Goal: Download file/media

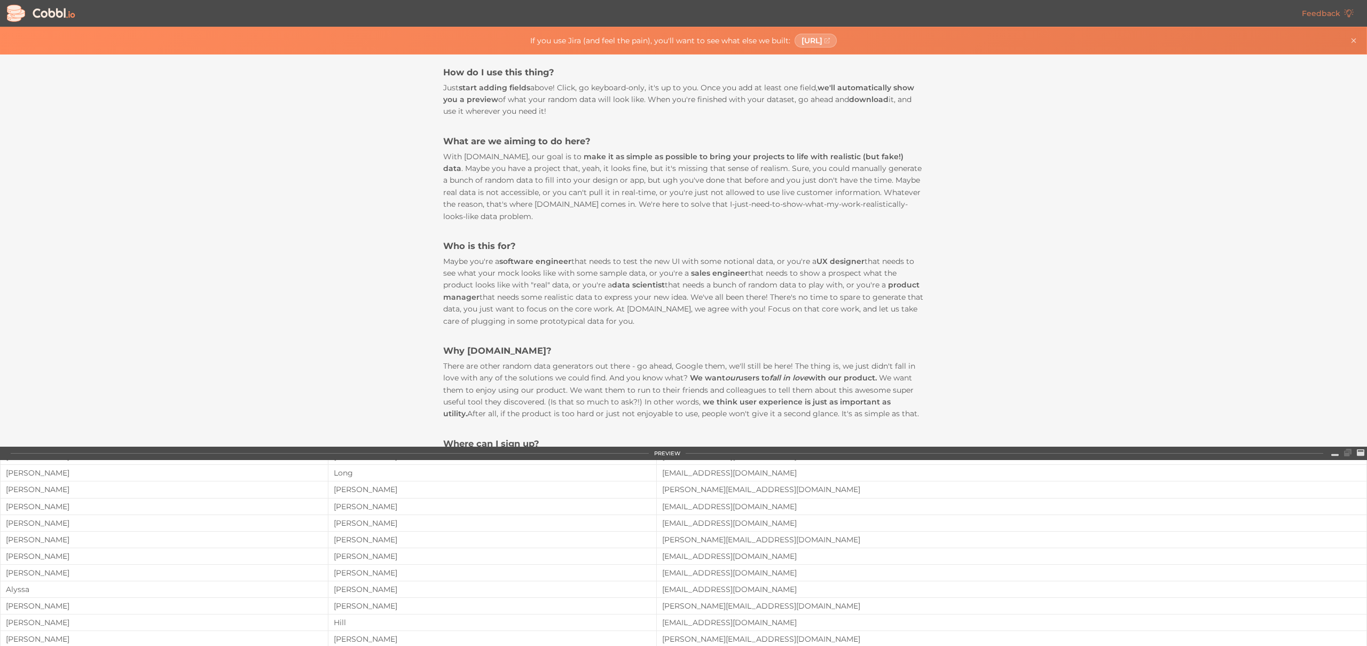
scroll to position [244, 0]
click at [1337, 450] on icon at bounding box center [1334, 452] width 7 height 7
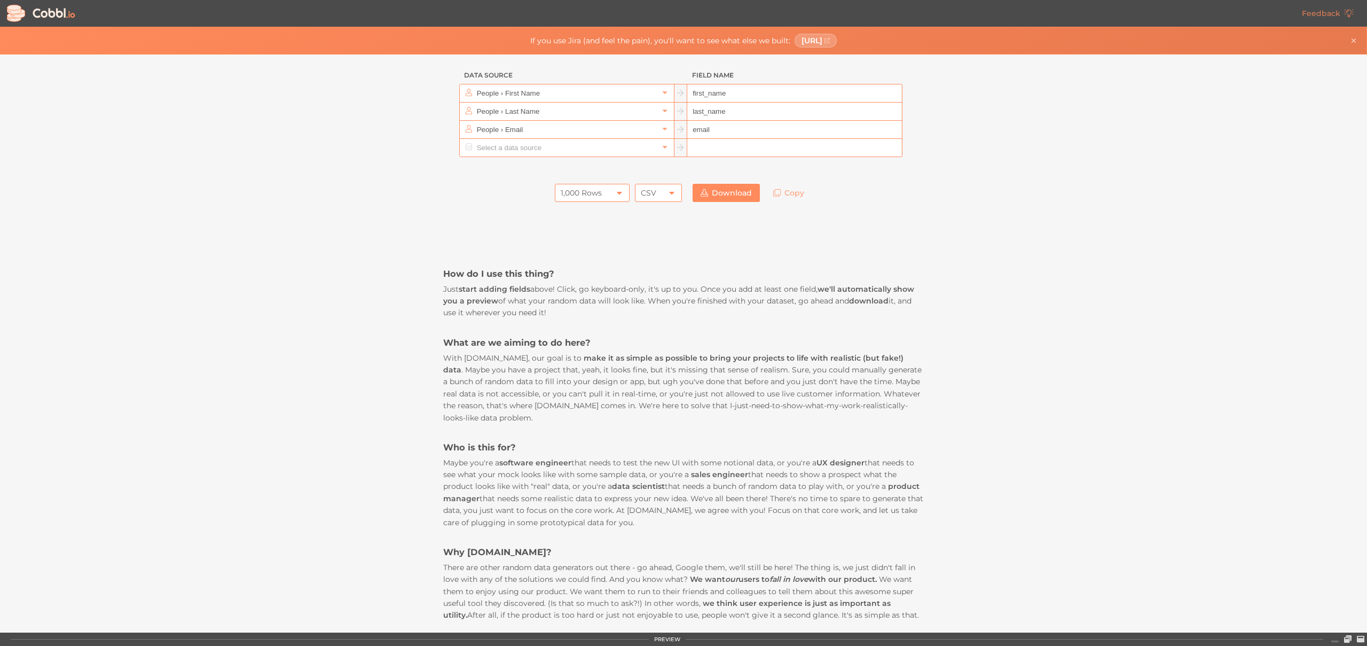
scroll to position [0, 0]
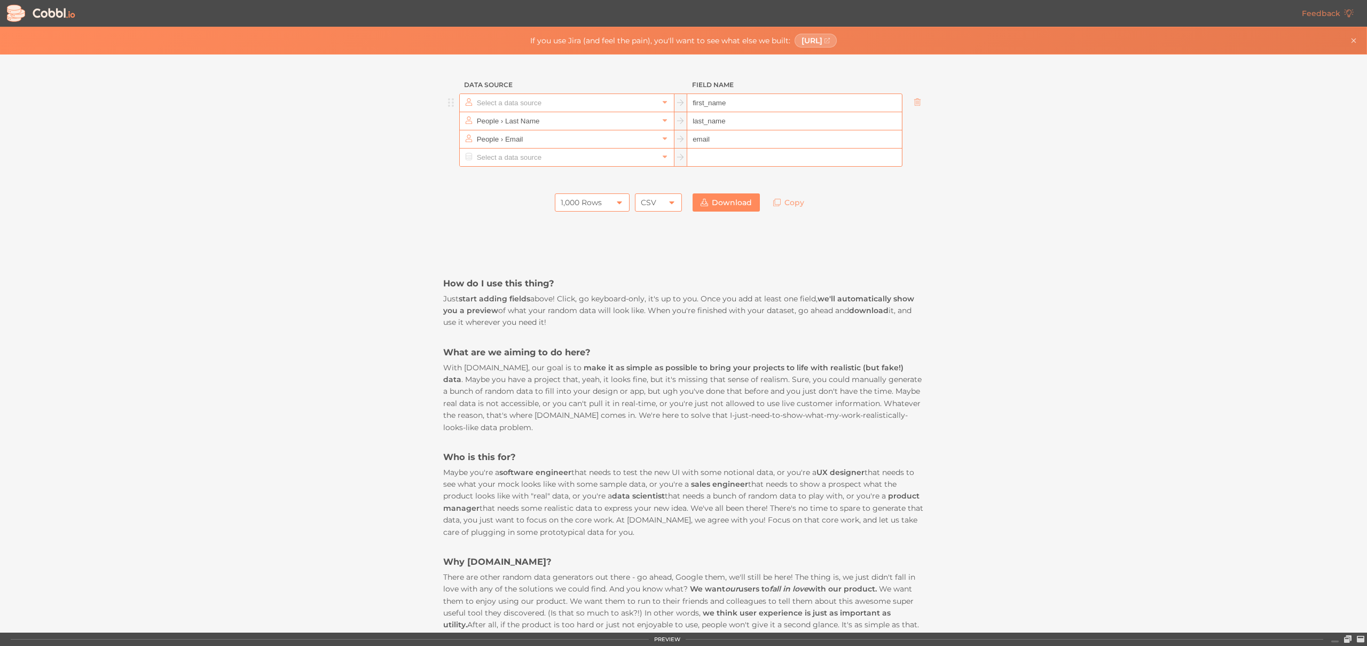
click at [505, 105] on input "text" at bounding box center [566, 103] width 184 height 18
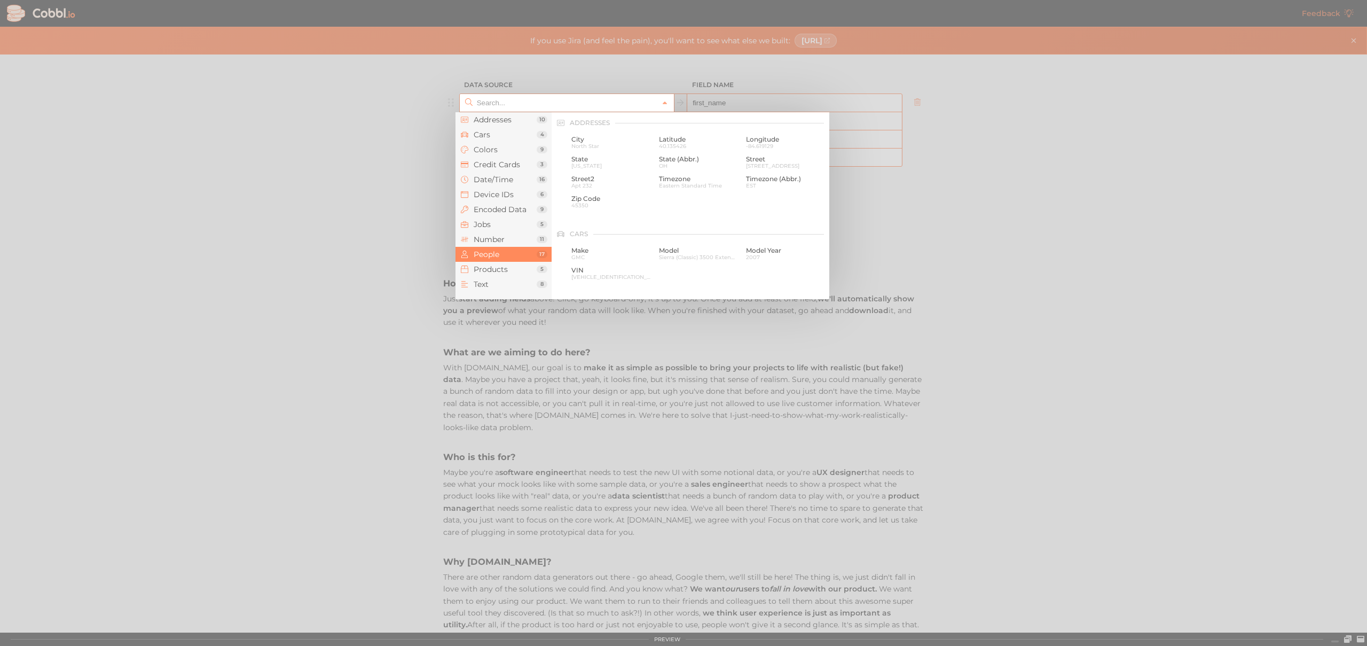
scroll to position [822, 0]
click at [500, 198] on span "Device IDs" at bounding box center [505, 194] width 63 height 9
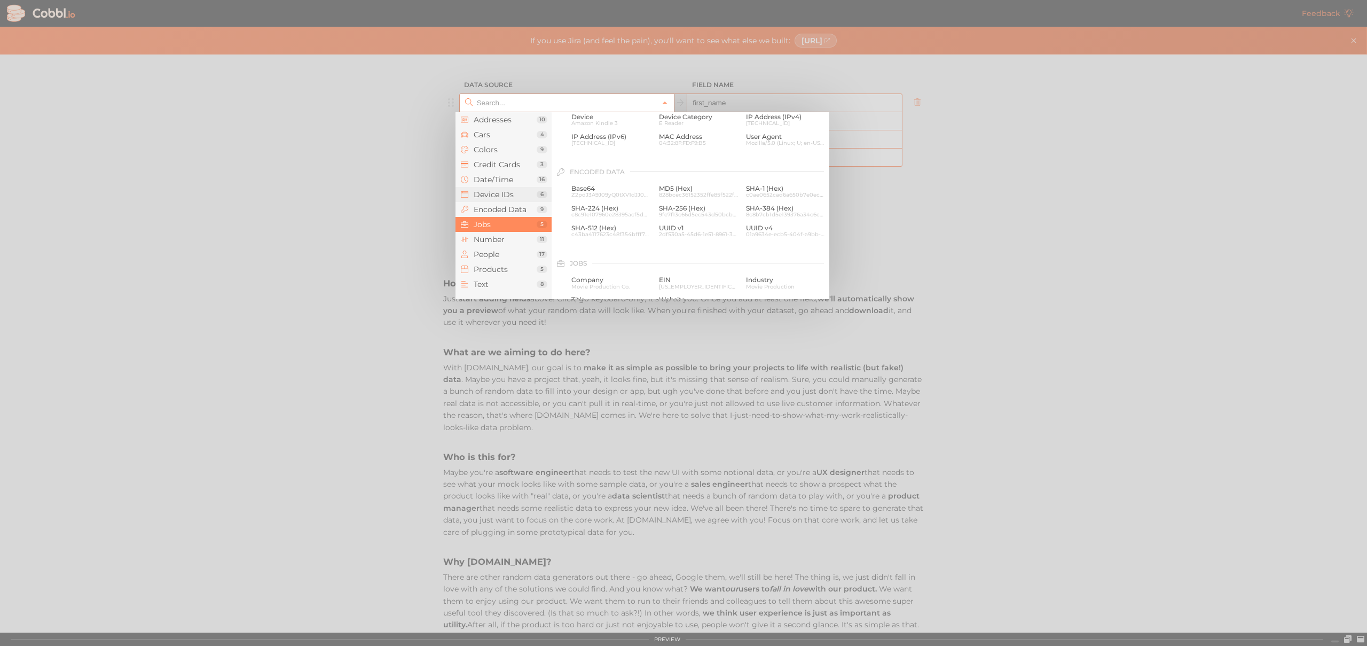
scroll to position [476, 0]
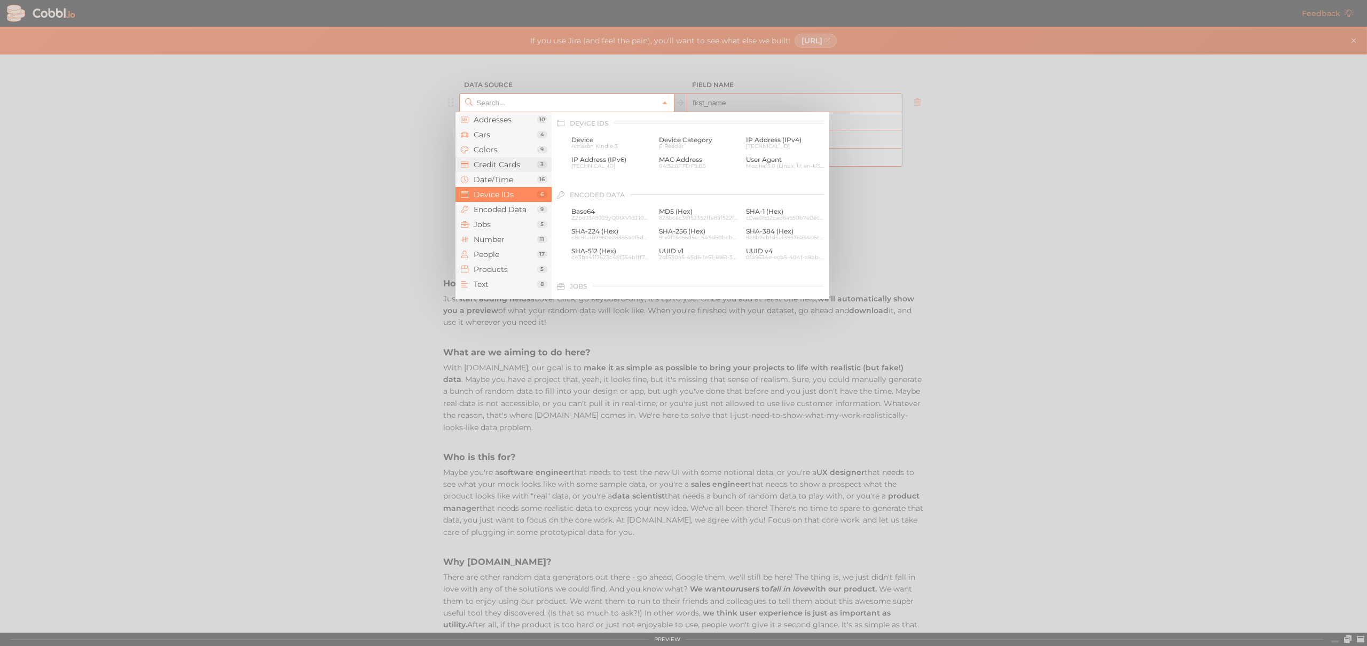
click at [482, 169] on li "Credit Cards 3" at bounding box center [503, 164] width 96 height 15
click at [492, 131] on span "Cars" at bounding box center [505, 134] width 63 height 9
click at [496, 124] on li "Addresses 10" at bounding box center [503, 119] width 96 height 15
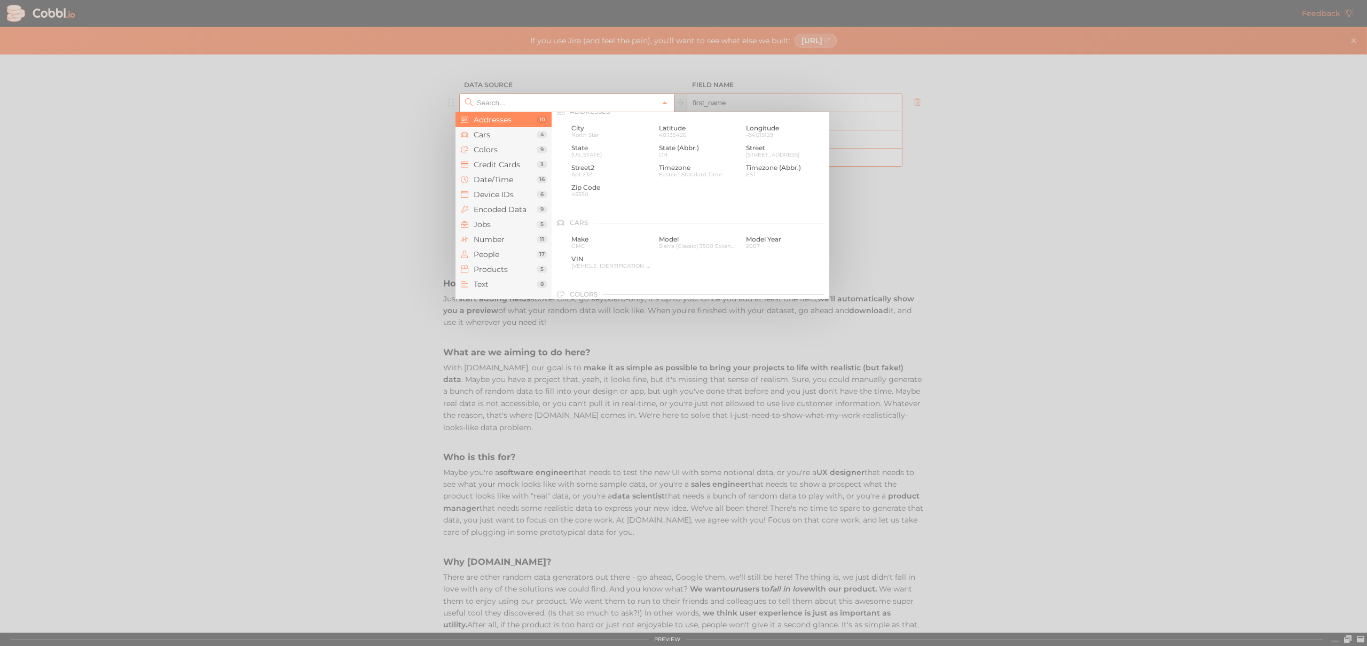
scroll to position [0, 0]
click at [1064, 217] on div at bounding box center [683, 323] width 1367 height 646
type input "People › First Name"
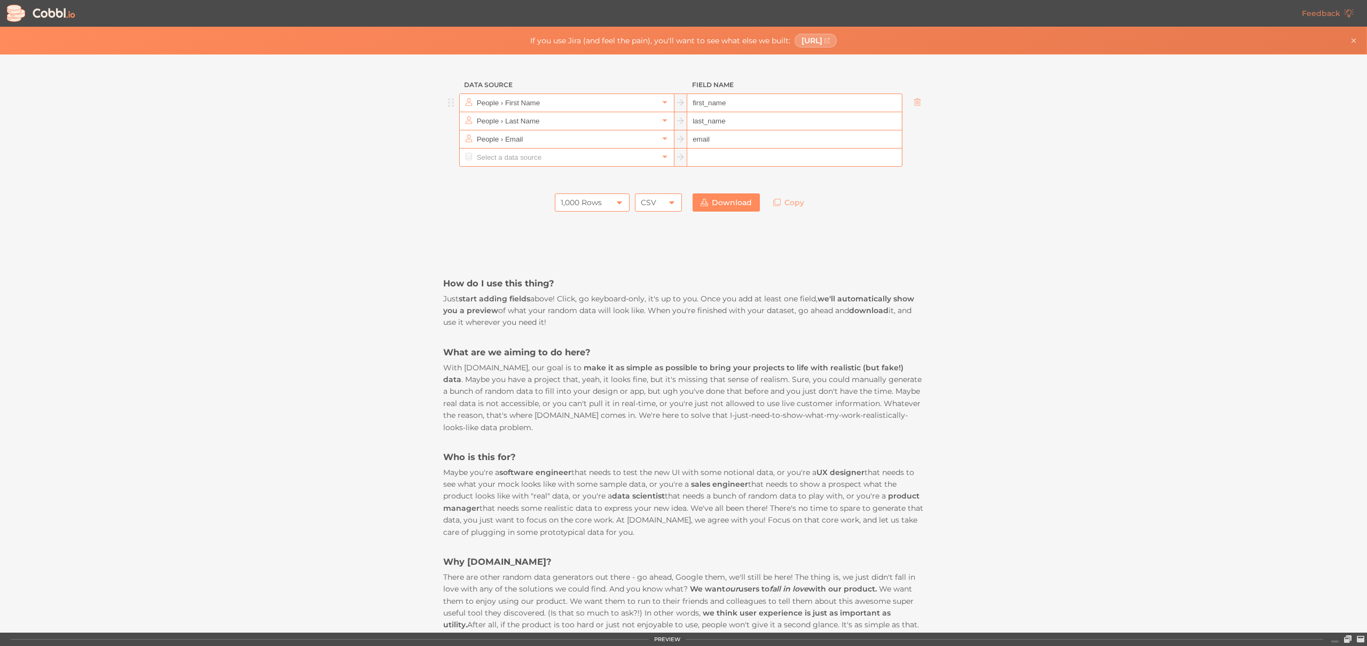
click at [44, 19] on icon at bounding box center [41, 13] width 72 height 20
click at [52, 15] on icon at bounding box center [41, 13] width 72 height 20
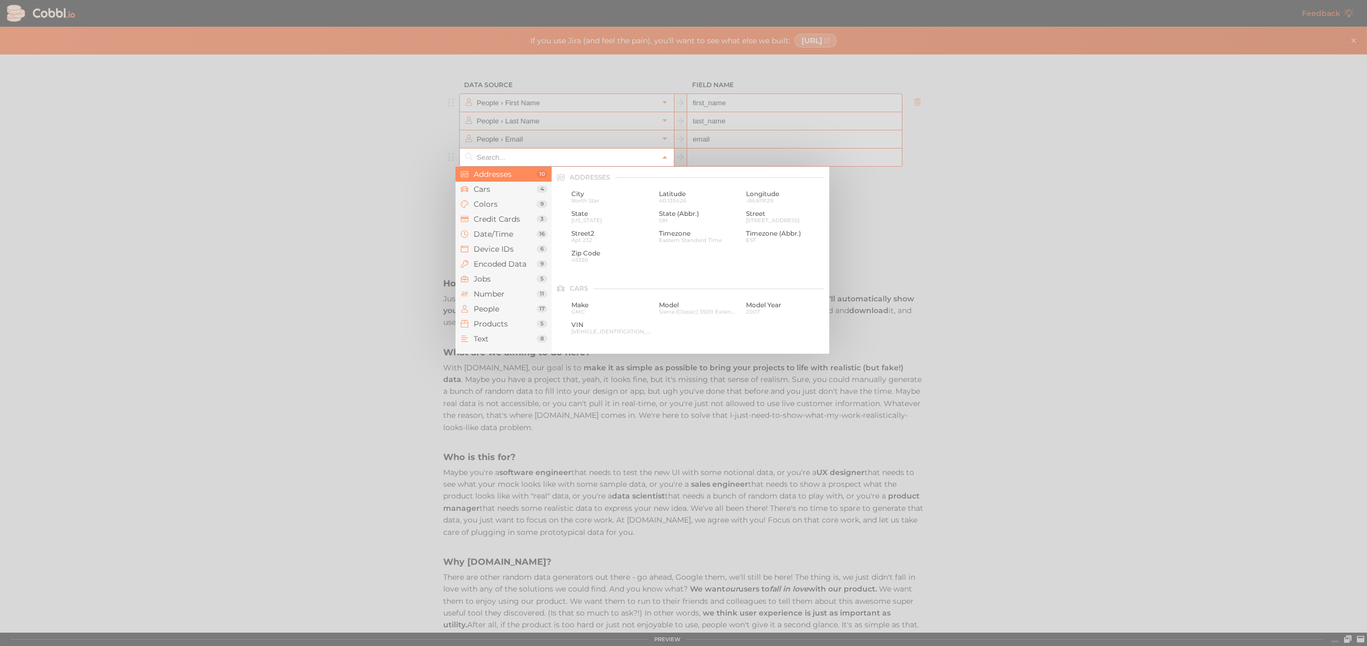
click at [619, 160] on input "text" at bounding box center [566, 157] width 184 height 18
click at [514, 221] on span "Credit Cards" at bounding box center [505, 219] width 63 height 9
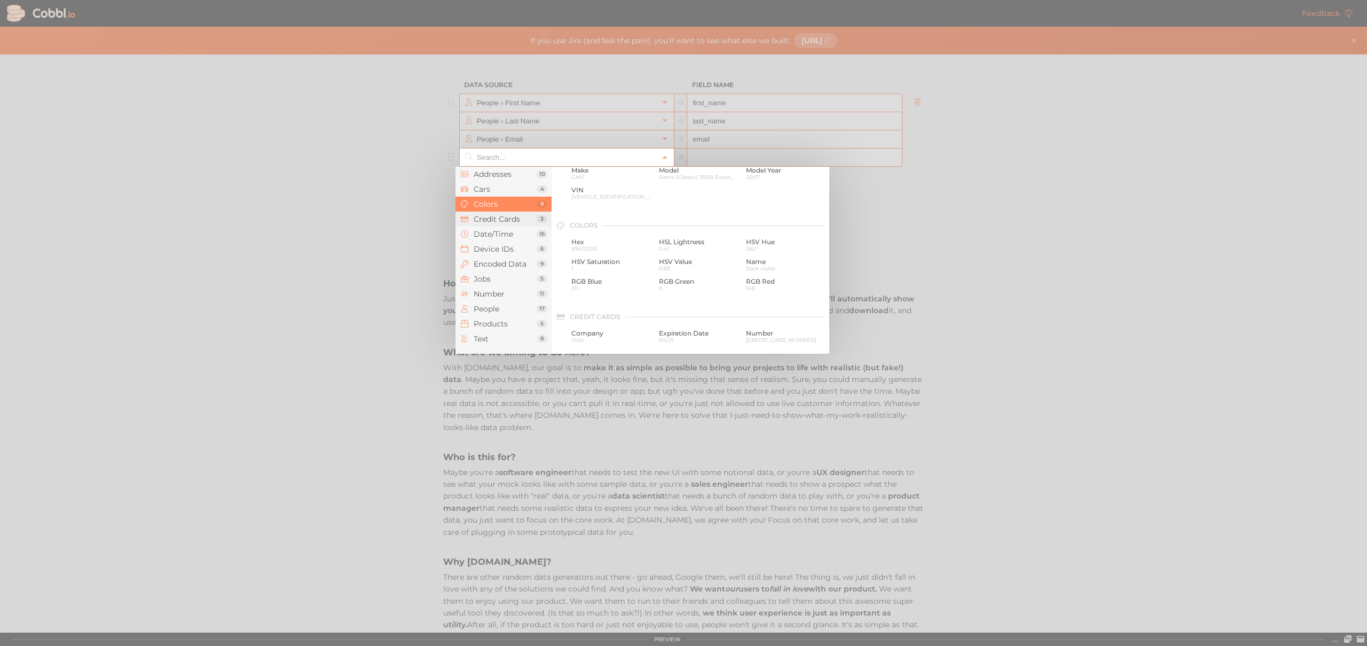
scroll to position [274, 0]
click at [586, 252] on span "[DATE]" at bounding box center [611, 252] width 80 height 6
type input "Date/Time › D/M/YYYY"
type input "d/m/yyyy"
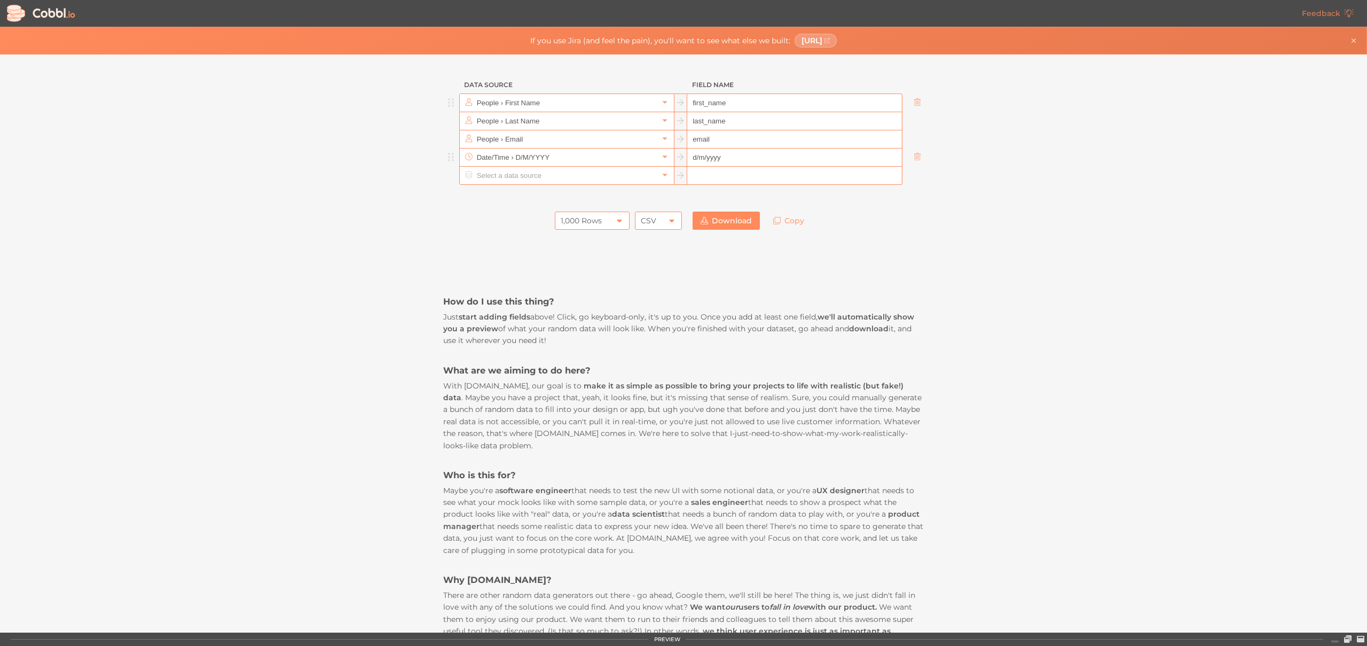
click at [594, 223] on div "1,000 Rows" at bounding box center [581, 220] width 41 height 18
click at [591, 239] on li "10 Rows" at bounding box center [589, 239] width 74 height 18
click at [731, 223] on link "Download" at bounding box center [726, 220] width 67 height 18
click at [475, 105] on input "text" at bounding box center [566, 103] width 184 height 18
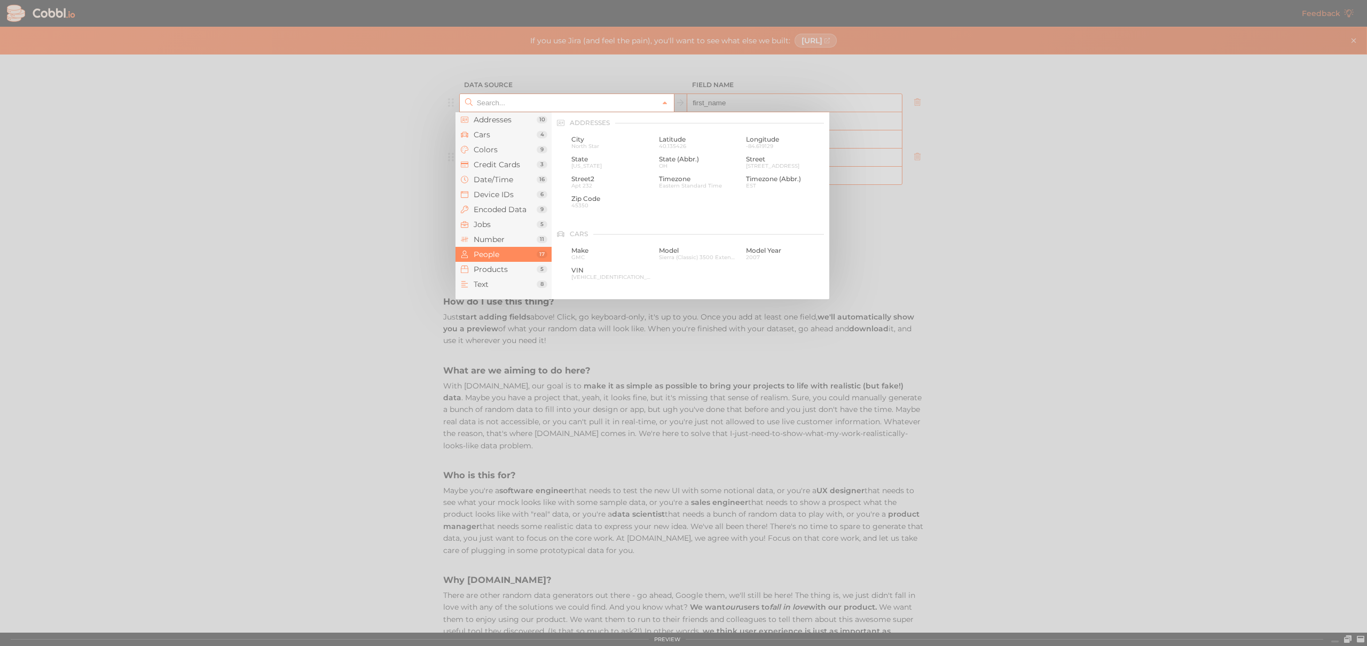
scroll to position [822, 0]
click at [1117, 243] on div at bounding box center [683, 323] width 1367 height 646
type input "People › First Name"
